Goal: Transaction & Acquisition: Download file/media

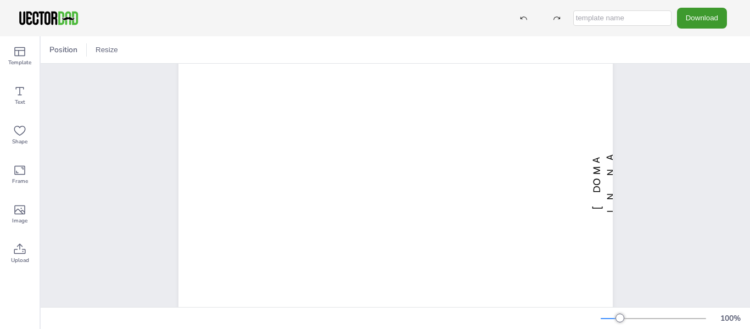
scroll to position [66, 0]
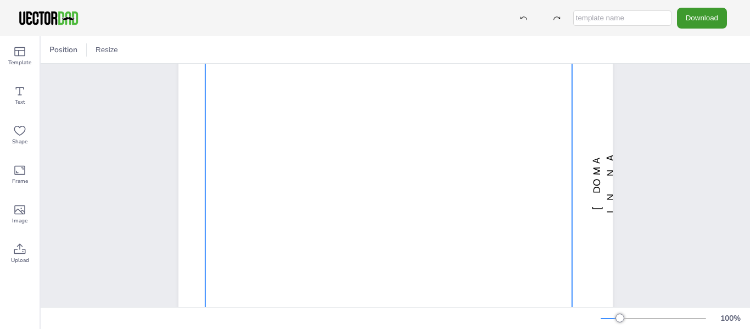
click at [449, 234] on div at bounding box center [388, 182] width 367 height 283
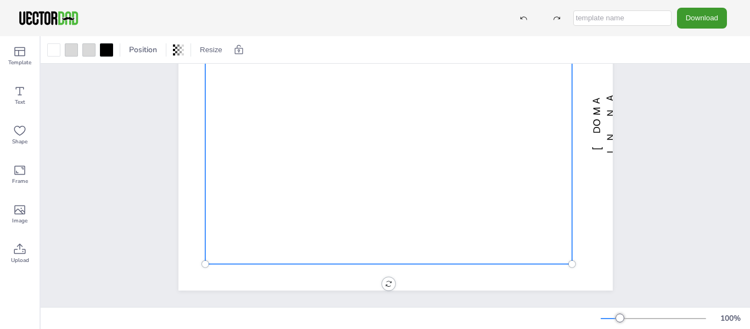
scroll to position [132, 0]
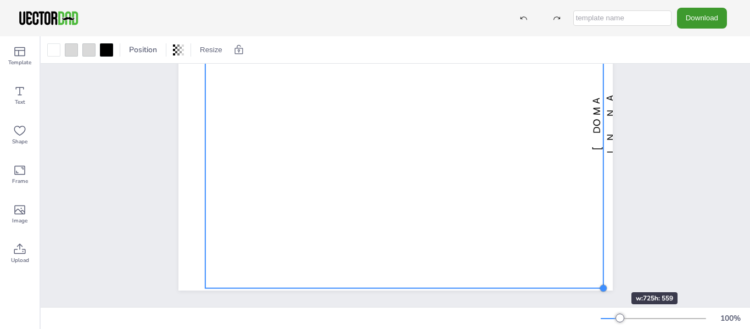
drag, startPoint x: 567, startPoint y: 257, endPoint x: 598, endPoint y: 272, distance: 34.6
click at [598, 272] on div "[DOMAIN_NAME] MULTIPLICATION CHART 1-30" at bounding box center [395, 122] width 434 height 336
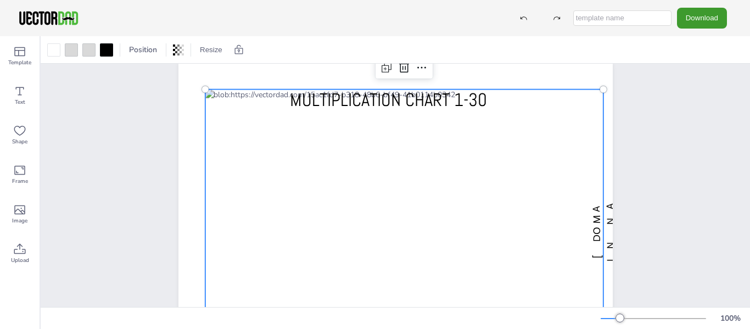
scroll to position [0, 0]
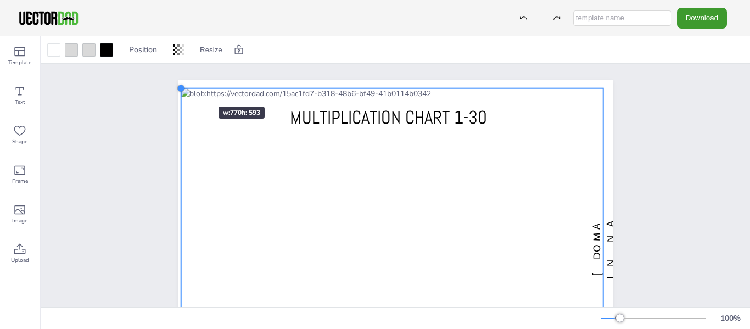
drag, startPoint x: 201, startPoint y: 105, endPoint x: 186, endPoint y: 87, distance: 24.5
click at [186, 87] on div "[DOMAIN_NAME] MULTIPLICATION CHART 1-30" at bounding box center [395, 248] width 434 height 336
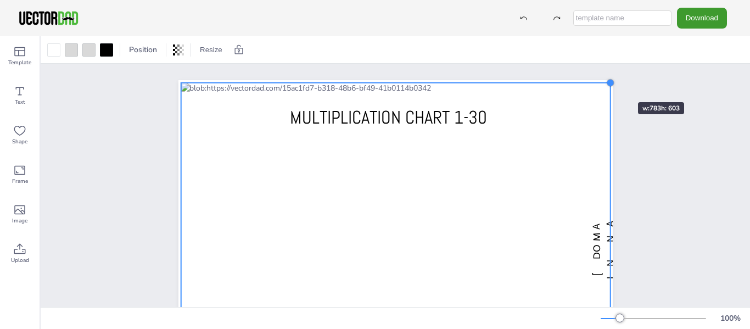
drag, startPoint x: 598, startPoint y: 87, endPoint x: 605, endPoint y: 82, distance: 8.7
click at [606, 82] on div at bounding box center [610, 83] width 9 height 9
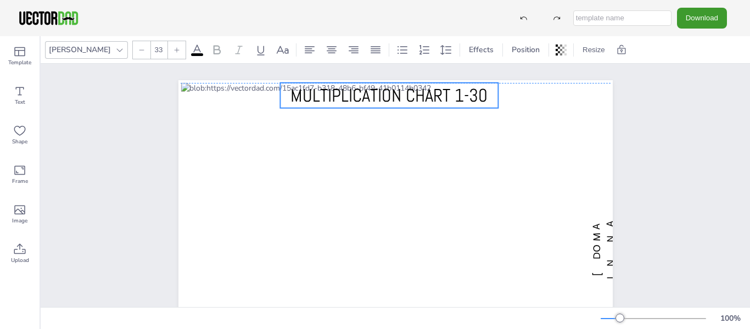
drag, startPoint x: 424, startPoint y: 121, endPoint x: 424, endPoint y: 99, distance: 21.4
click at [424, 99] on span "MULTIPLICATION CHART 1-30" at bounding box center [388, 95] width 197 height 23
click at [124, 122] on div "[DOMAIN_NAME] MULTIPLICATION CHART 1-30" at bounding box center [395, 248] width 709 height 369
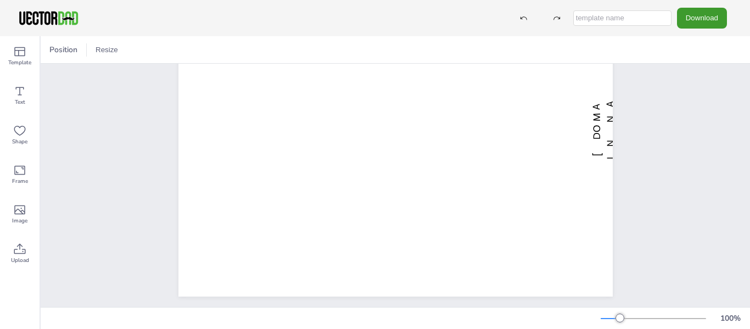
scroll to position [120, 0]
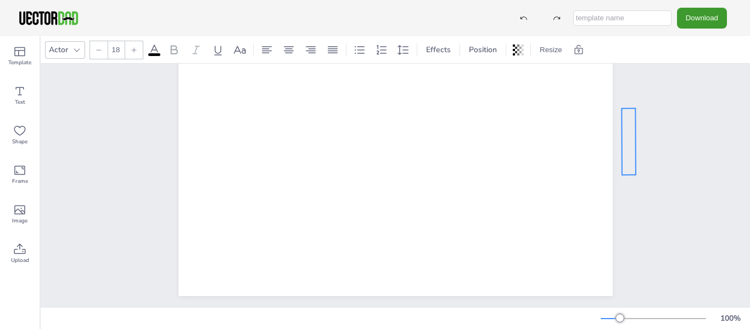
drag, startPoint x: 591, startPoint y: 133, endPoint x: 624, endPoint y: 147, distance: 35.7
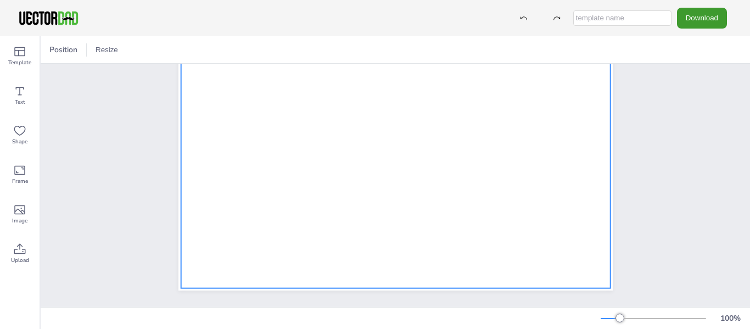
scroll to position [0, 0]
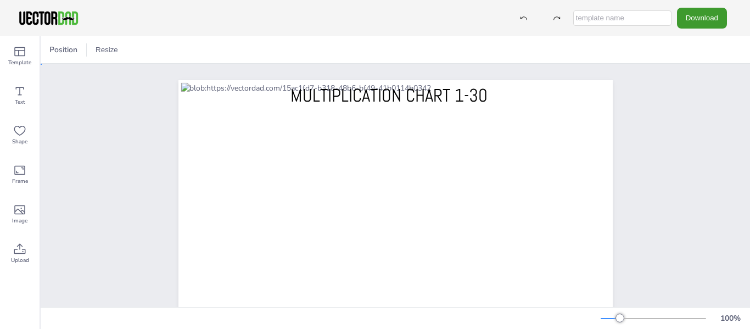
click at [631, 145] on div "MULTIPLICATION CHART 1-30" at bounding box center [395, 248] width 529 height 369
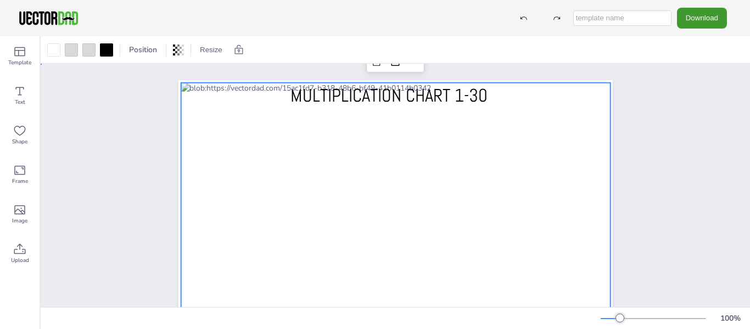
click at [648, 227] on div "MULTIPLICATION CHART 1-30" at bounding box center [395, 248] width 529 height 369
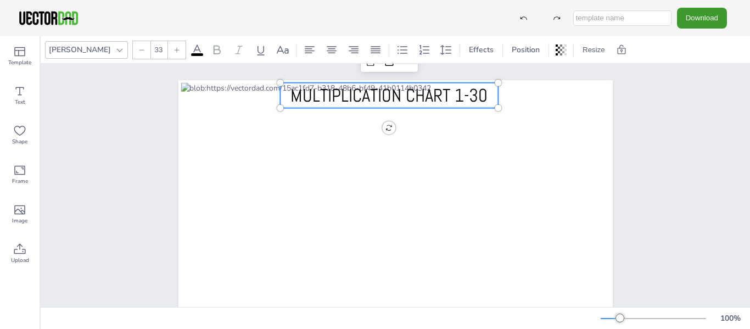
click at [450, 91] on span "MULTIPLICATION CHART 1-30" at bounding box center [388, 95] width 197 height 23
click at [495, 108] on div at bounding box center [498, 108] width 9 height 9
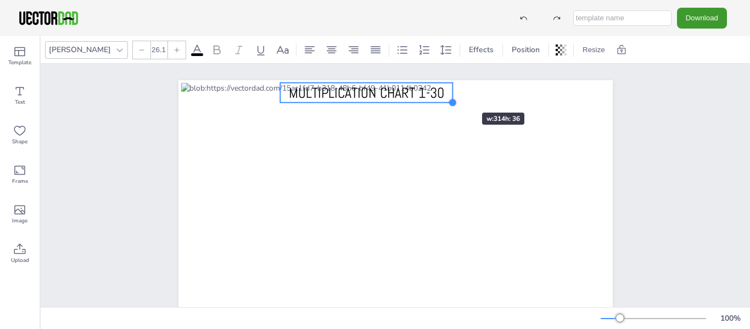
type input "26"
drag, startPoint x: 495, startPoint y: 108, endPoint x: 449, endPoint y: 93, distance: 48.6
click at [449, 93] on div "MULTIPLICATION CHART 1-30" at bounding box center [395, 248] width 434 height 336
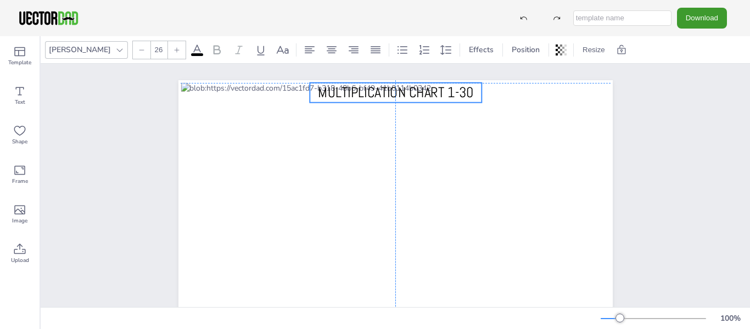
drag, startPoint x: 395, startPoint y: 92, endPoint x: 427, endPoint y: 92, distance: 31.8
click at [427, 92] on span "MULTIPLICATION CHART 1-30" at bounding box center [395, 92] width 155 height 18
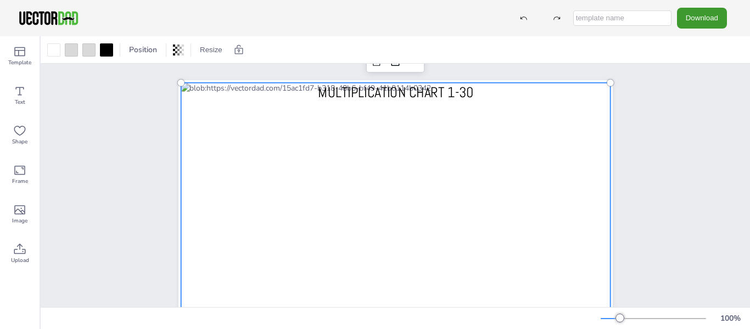
click at [514, 100] on div at bounding box center [396, 248] width 430 height 331
click at [507, 97] on div at bounding box center [396, 248] width 430 height 331
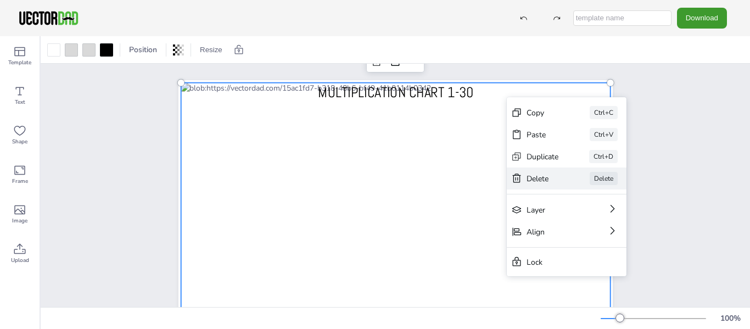
click at [527, 175] on div "Delete" at bounding box center [543, 178] width 32 height 10
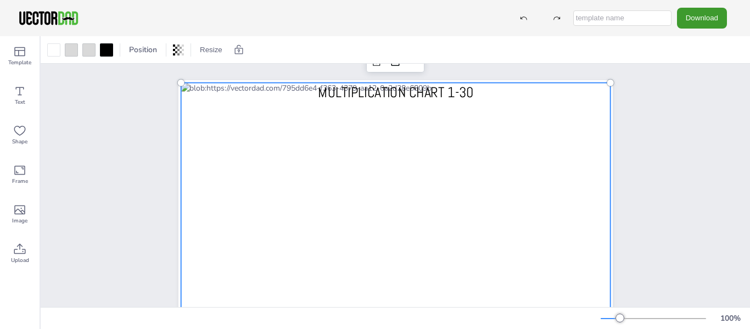
click at [499, 101] on div at bounding box center [396, 248] width 430 height 331
drag, startPoint x: 415, startPoint y: 68, endPoint x: 440, endPoint y: 85, distance: 30.9
click at [440, 85] on div "MULTIPLICATION CHART 1-30" at bounding box center [395, 248] width 434 height 336
click at [440, 93] on span "MULTIPLICATION CHART 1-30" at bounding box center [395, 92] width 155 height 18
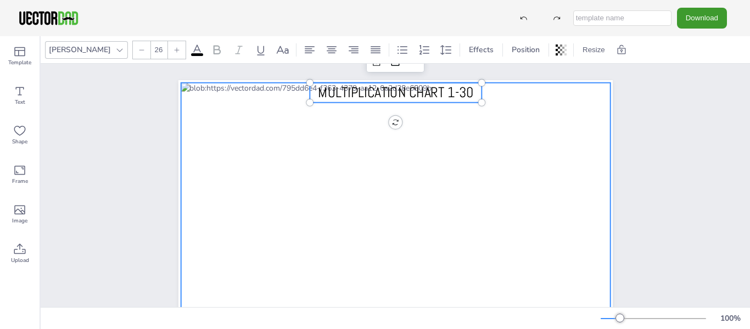
click at [499, 98] on div at bounding box center [396, 248] width 430 height 331
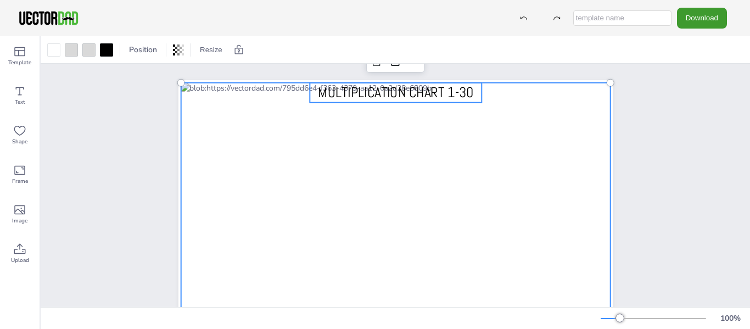
click at [464, 94] on span "MULTIPLICATION CHART 1-30" at bounding box center [395, 92] width 155 height 18
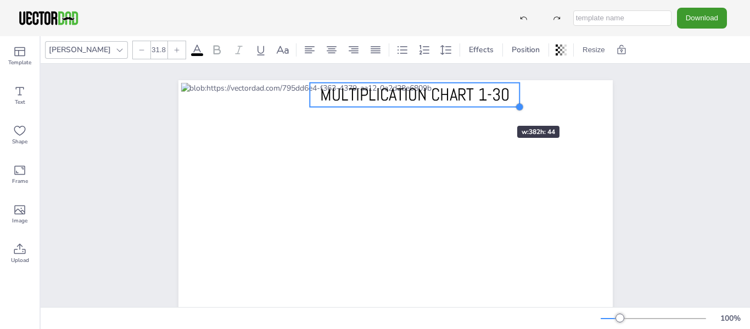
drag, startPoint x: 477, startPoint y: 102, endPoint x: 485, endPoint y: 107, distance: 9.1
click at [485, 107] on div "MULTIPLICATION CHART 1-30" at bounding box center [395, 248] width 434 height 336
type input "32.5"
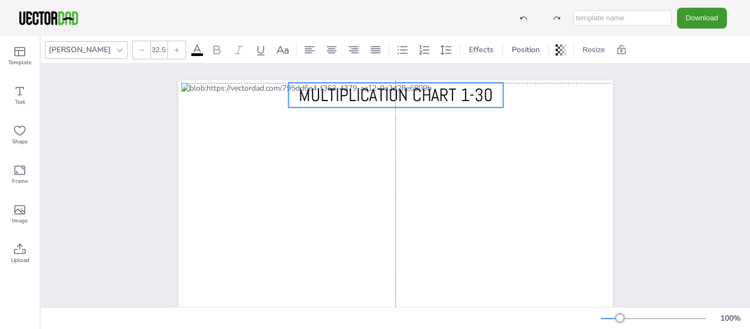
drag, startPoint x: 470, startPoint y: 95, endPoint x: 449, endPoint y: 96, distance: 20.9
click at [449, 96] on span "MULTIPLICATION CHART 1-30" at bounding box center [396, 95] width 194 height 23
click at [630, 104] on div "MULTIPLICATION CHART 1-30" at bounding box center [395, 248] width 529 height 369
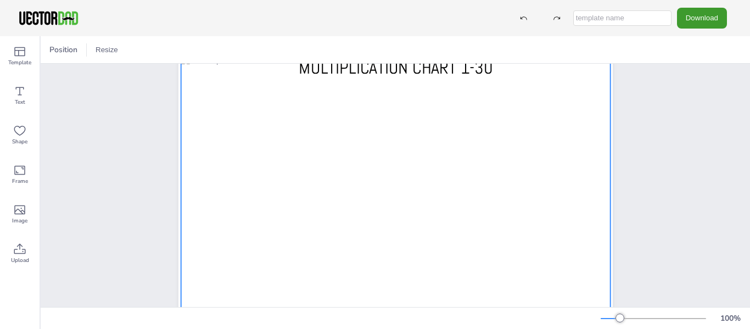
scroll to position [23, 0]
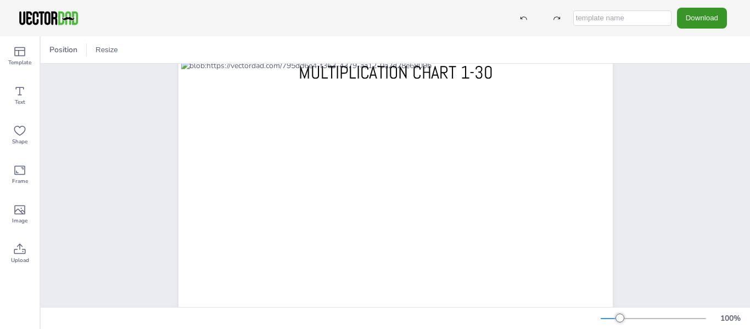
click at [698, 25] on button "Download" at bounding box center [702, 18] width 50 height 20
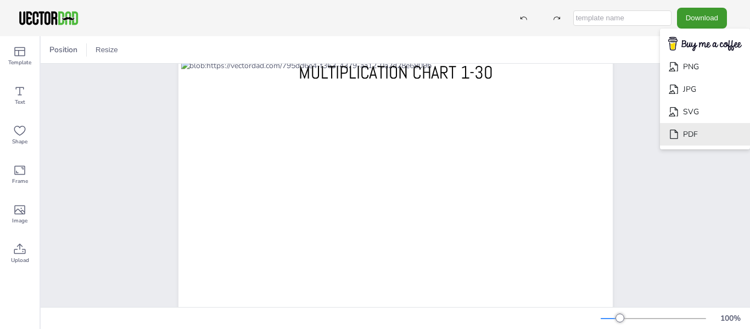
click at [686, 137] on li "PDF" at bounding box center [705, 134] width 90 height 23
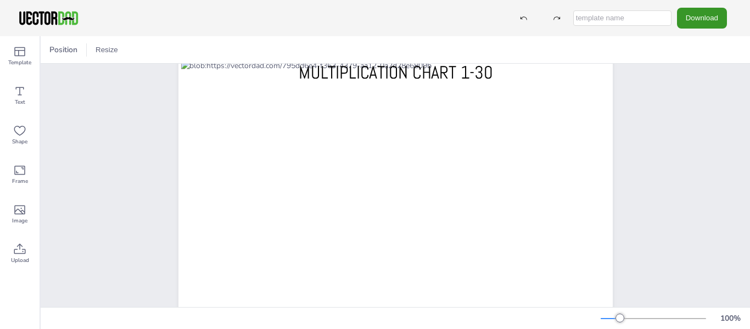
click at [697, 20] on button "Download" at bounding box center [702, 18] width 50 height 20
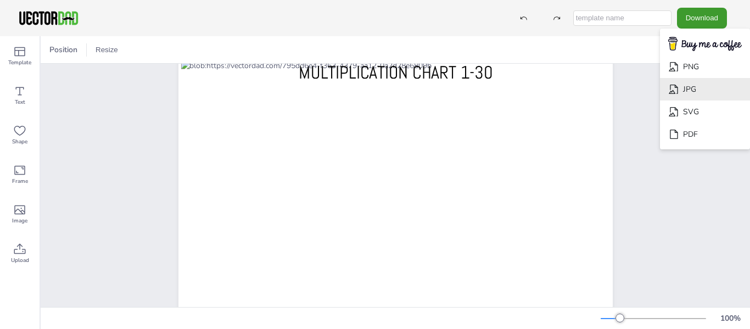
click at [681, 89] on li "JPG" at bounding box center [705, 89] width 90 height 23
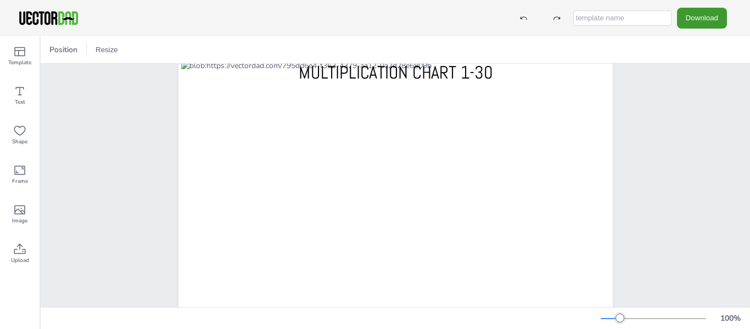
click at [701, 148] on div "MULTIPLICATION CHART 1-30" at bounding box center [395, 225] width 709 height 369
click at [23, 57] on icon at bounding box center [19, 51] width 13 height 13
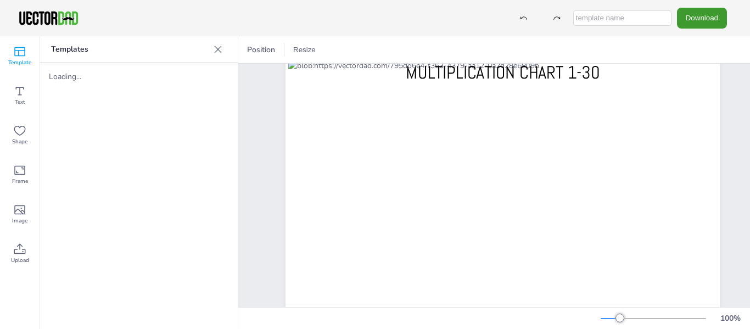
click at [212, 45] on div at bounding box center [218, 50] width 18 height 18
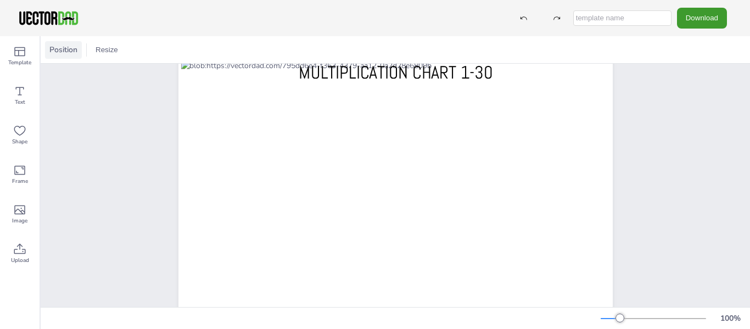
click at [55, 50] on span "Position" at bounding box center [63, 49] width 32 height 10
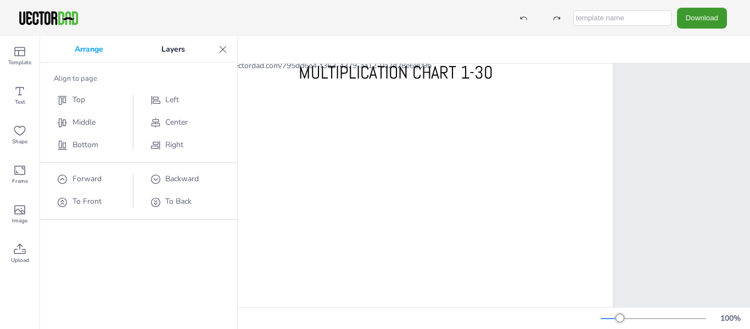
click at [172, 49] on p "Layers" at bounding box center [173, 49] width 82 height 26
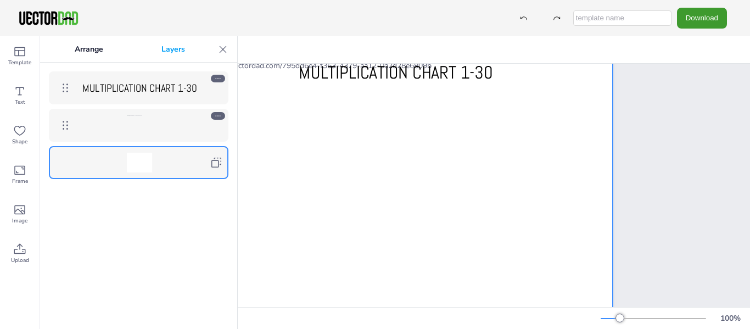
click at [160, 163] on div at bounding box center [139, 163] width 127 height 20
click at [169, 128] on div at bounding box center [139, 125] width 127 height 20
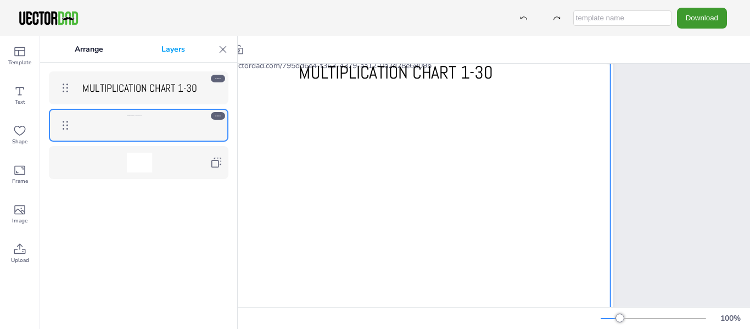
click at [226, 46] on icon at bounding box center [223, 49] width 7 height 7
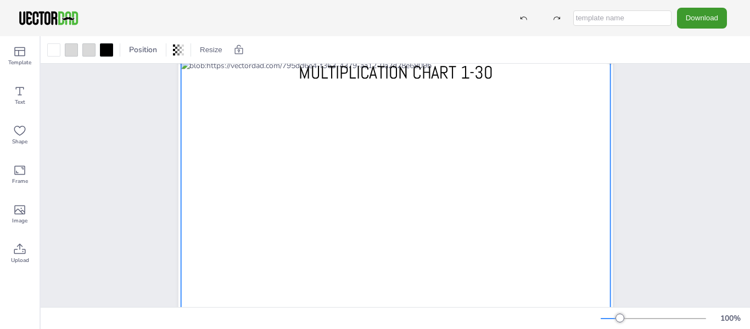
click at [146, 167] on div "MULTIPLICATION CHART 1-30" at bounding box center [395, 225] width 529 height 369
click at [212, 99] on div at bounding box center [396, 225] width 430 height 331
click at [179, 49] on icon at bounding box center [178, 49] width 2 height 11
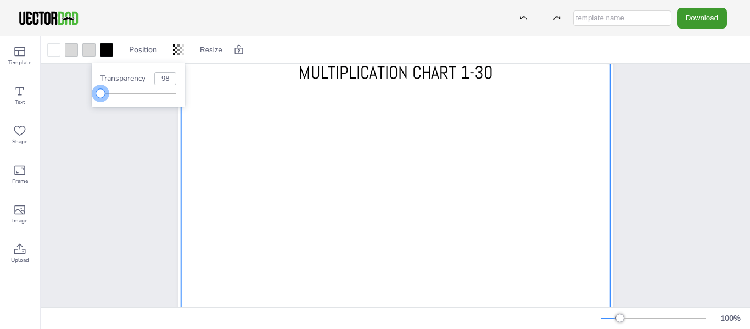
type input "100"
drag, startPoint x: 176, startPoint y: 97, endPoint x: 233, endPoint y: 98, distance: 56.6
click at [233, 98] on body "Download PNG JPG SVG PDF Template Text Shape Frame Image Upload Position Resize…" at bounding box center [375, 164] width 750 height 329
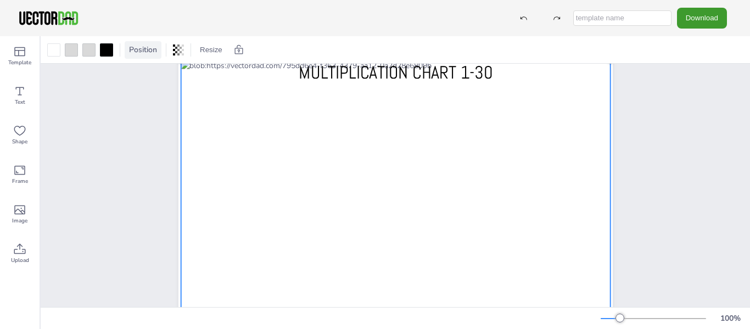
click at [147, 50] on span "Position" at bounding box center [143, 49] width 32 height 10
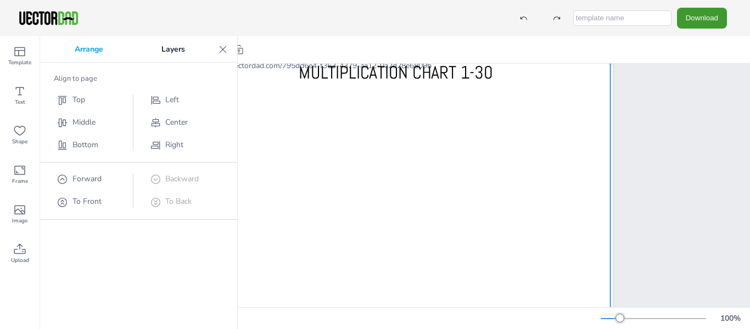
click at [272, 72] on div at bounding box center [396, 225] width 430 height 331
click at [221, 49] on icon at bounding box center [222, 49] width 11 height 11
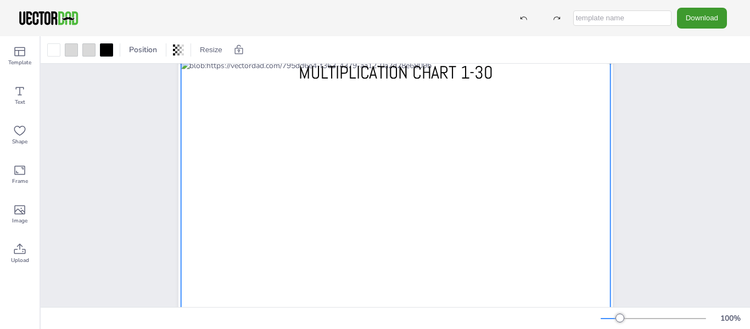
click at [255, 75] on div at bounding box center [396, 225] width 430 height 331
click at [260, 75] on div at bounding box center [396, 225] width 430 height 331
click at [276, 76] on div at bounding box center [396, 225] width 430 height 331
click at [232, 105] on div at bounding box center [396, 225] width 430 height 331
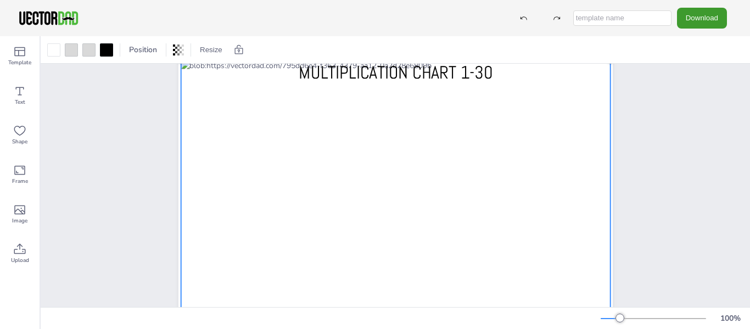
click at [274, 70] on div at bounding box center [396, 225] width 430 height 331
click at [239, 48] on icon at bounding box center [238, 48] width 8 height 9
click at [269, 74] on div at bounding box center [396, 225] width 430 height 331
click at [695, 20] on button "Download" at bounding box center [702, 18] width 50 height 20
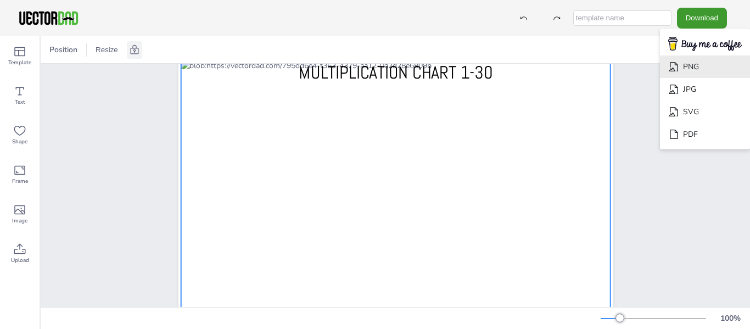
click at [696, 72] on li "PNG" at bounding box center [705, 66] width 90 height 23
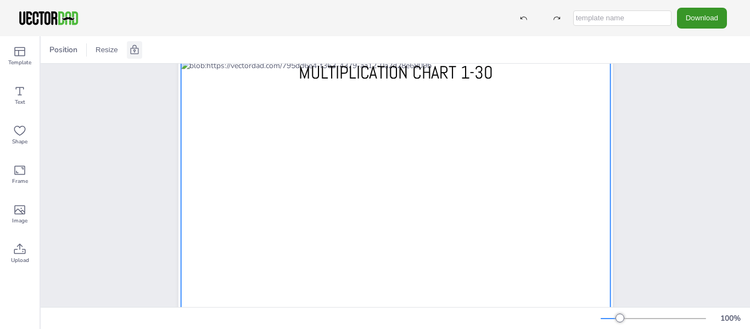
click at [712, 17] on button "Download" at bounding box center [702, 18] width 50 height 20
